Goal: Information Seeking & Learning: Find specific fact

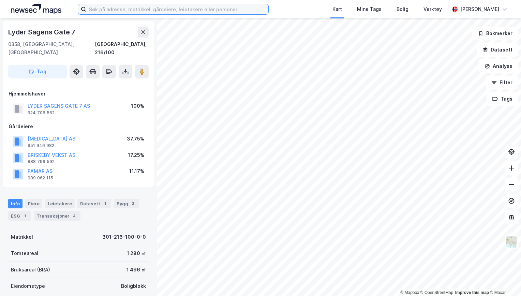
click at [142, 12] on input at bounding box center [177, 9] width 182 height 10
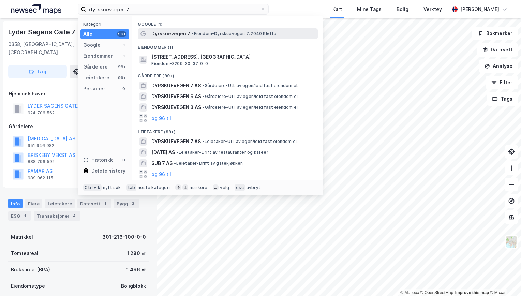
click at [163, 31] on span "Dyrskuevegen 7" at bounding box center [170, 34] width 39 height 8
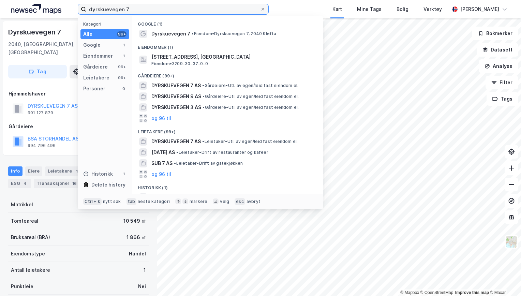
drag, startPoint x: 132, startPoint y: 10, endPoint x: 75, endPoint y: 13, distance: 57.7
click at [75, 13] on div "dyrskuevegen 7 Kategori Alle 99+ Google 1 Eiendommer 1 Gårdeiere 99+ Leietakere…" at bounding box center [260, 9] width 521 height 18
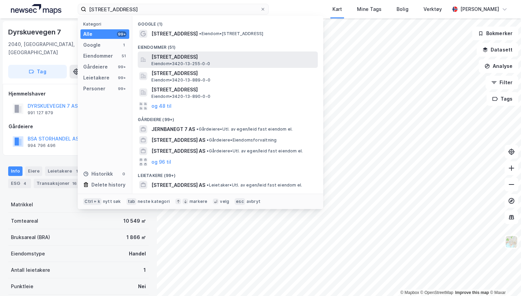
click at [187, 54] on span "[STREET_ADDRESS]" at bounding box center [233, 57] width 164 height 8
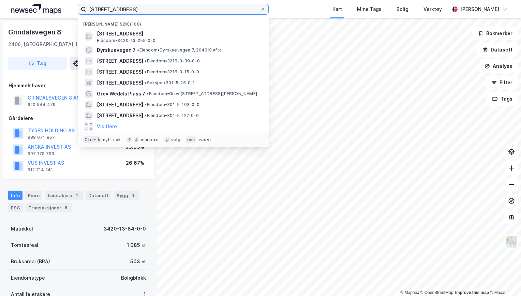
drag, startPoint x: 160, startPoint y: 11, endPoint x: 72, endPoint y: 8, distance: 87.7
click at [72, 8] on div "[STREET_ADDRESS], elverum Nylige søk (100) [STREET_ADDRESS] Eiendom • 3420-13-2…" at bounding box center [260, 9] width 521 height 18
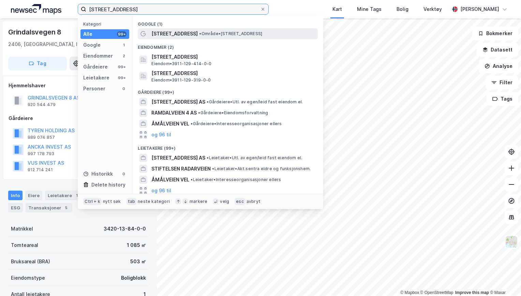
type input "[STREET_ADDRESS]"
click at [165, 31] on span "[STREET_ADDRESS]" at bounding box center [174, 34] width 46 height 8
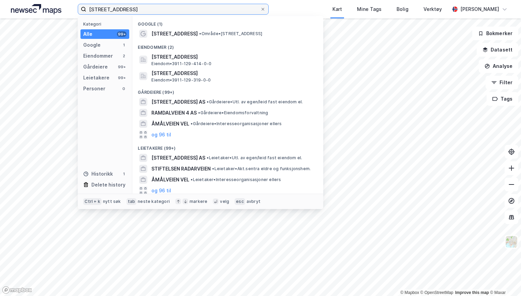
drag, startPoint x: 135, startPoint y: 9, endPoint x: 82, endPoint y: 15, distance: 53.5
click at [82, 15] on div "ramdalveien 6 Kategori Alle 99+ Google 1 Eiendommer 2 Gårdeiere 99+ Leietakere …" at bounding box center [260, 9] width 521 height 18
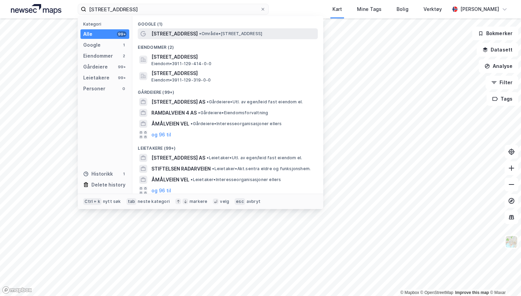
click at [176, 34] on span "[STREET_ADDRESS]" at bounding box center [174, 34] width 46 height 8
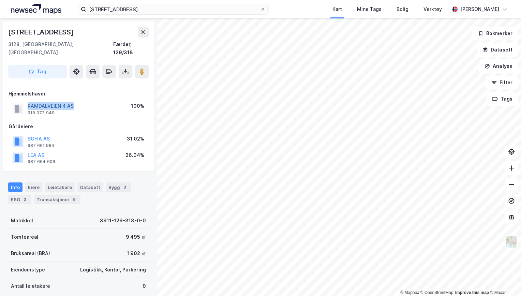
drag, startPoint x: 80, startPoint y: 98, endPoint x: 28, endPoint y: 95, distance: 52.9
click at [28, 101] on div "[STREET_ADDRESS] AS 918 073 949 100%" at bounding box center [79, 109] width 140 height 16
copy button "RAMDALVEIEN 4 AS"
